Goal: Check status: Check status

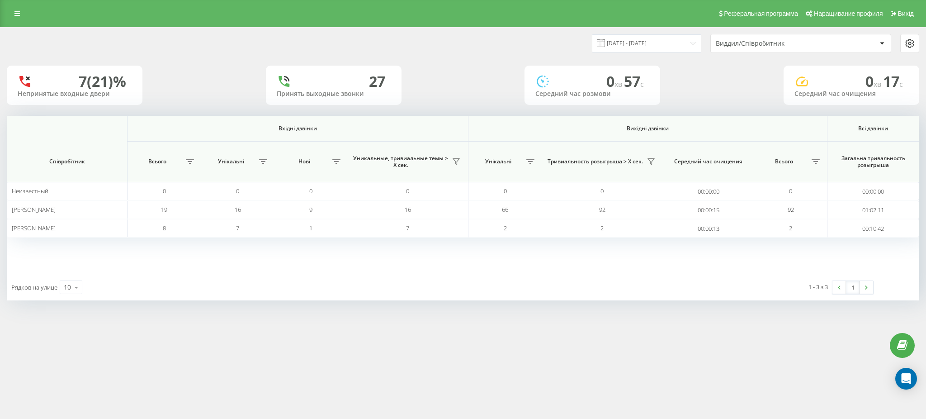
drag, startPoint x: 304, startPoint y: 42, endPoint x: 272, endPoint y: 5, distance: 48.7
click at [301, 39] on div "[DATE] - [DATE] Виддил/Співробитник" at bounding box center [463, 43] width 912 height 19
click at [12, 12] on link at bounding box center [17, 13] width 16 height 13
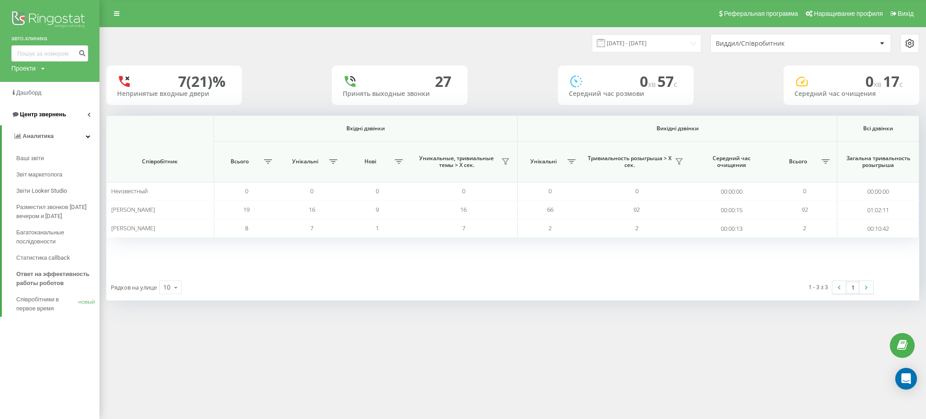
click at [49, 119] on span "Центр звернень" at bounding box center [38, 114] width 55 height 9
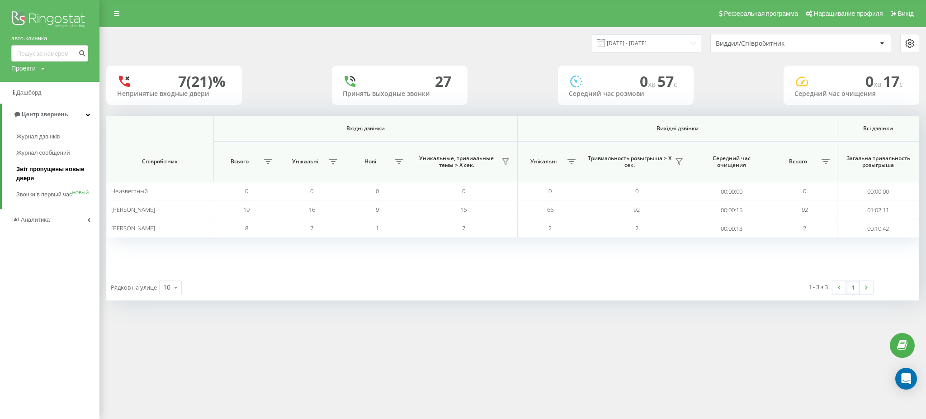
click at [53, 172] on font "Звіт пропущены новые двери" at bounding box center [50, 173] width 68 height 16
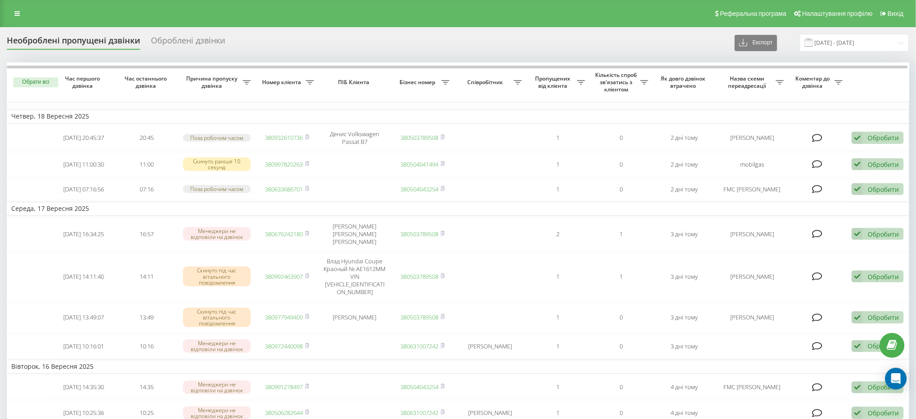
click at [832, 41] on input "[DATE] - [DATE]" at bounding box center [854, 43] width 109 height 18
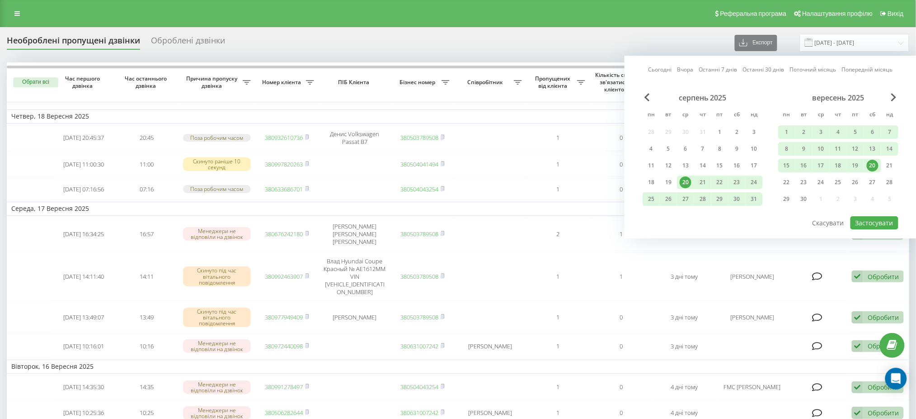
click at [871, 165] on div "20" at bounding box center [873, 166] width 12 height 12
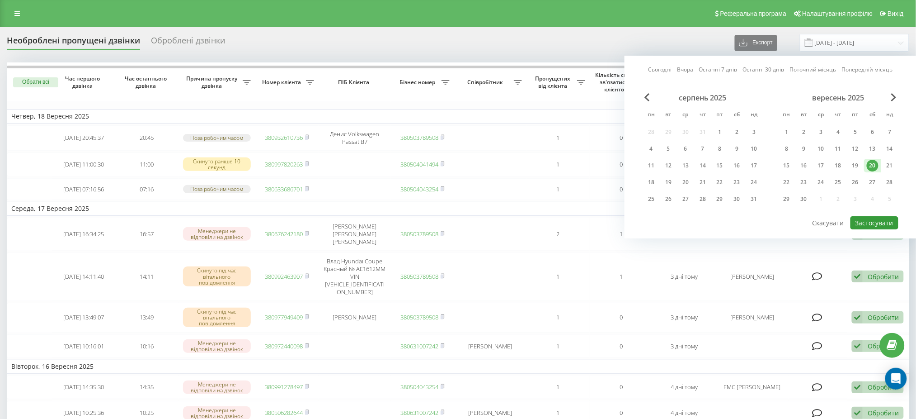
click at [859, 222] on button "Застосувати" at bounding box center [875, 222] width 48 height 13
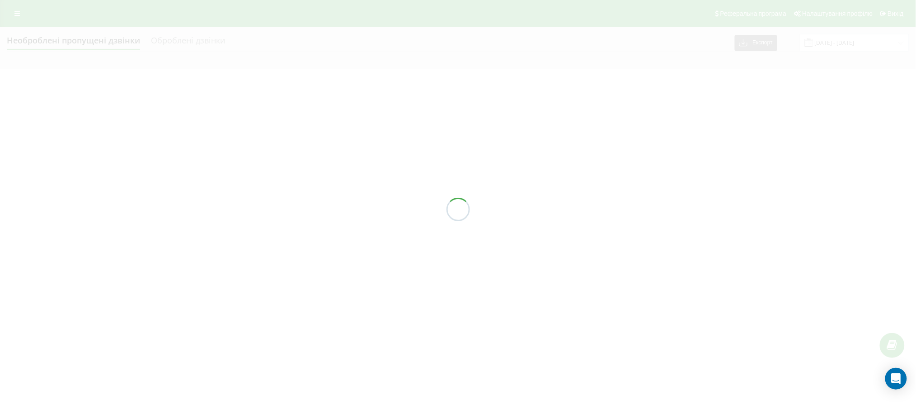
type input "20.09.2025 - 20.09.2025"
